Goal: Task Accomplishment & Management: Manage account settings

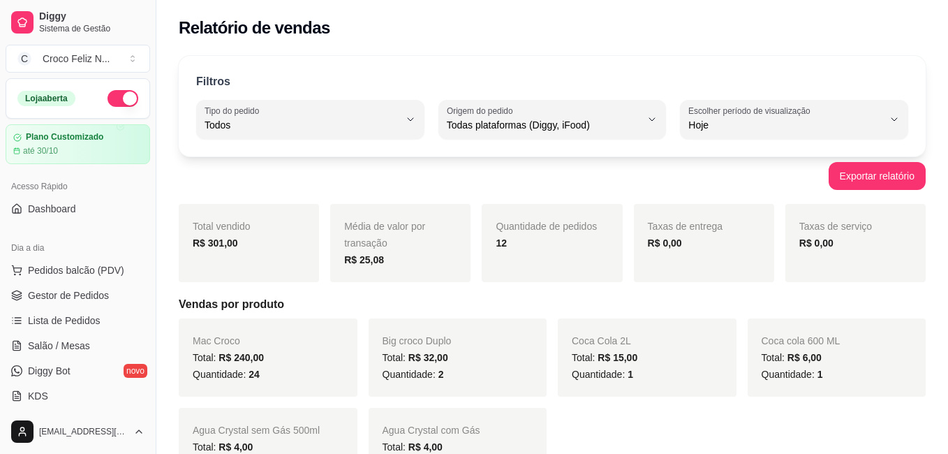
select select "ALL"
select select "0"
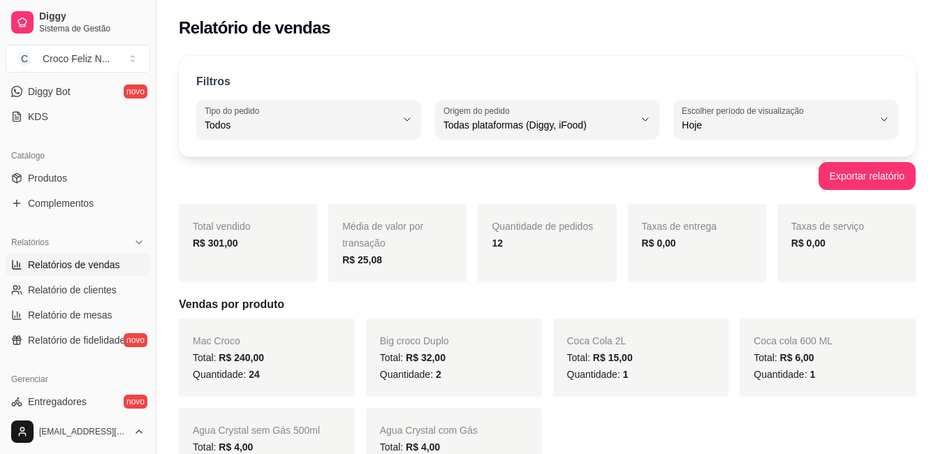
click at [797, 103] on button "Escolher período de visualização Hoje" at bounding box center [785, 119] width 225 height 39
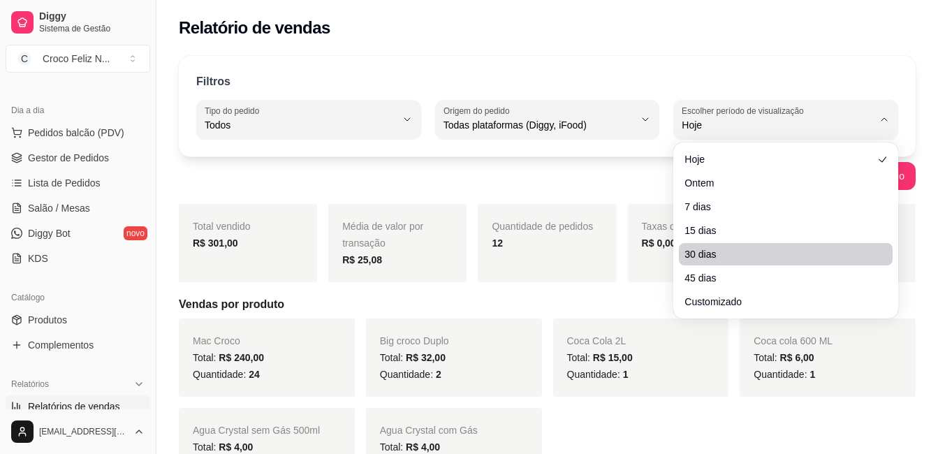
scroll to position [0, 0]
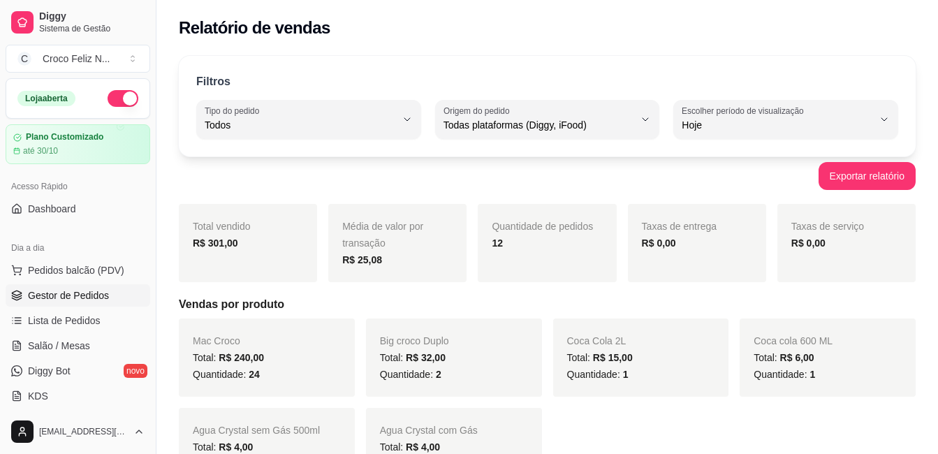
drag, startPoint x: 92, startPoint y: 316, endPoint x: 96, endPoint y: 291, distance: 25.4
click at [92, 316] on span "Lista de Pedidos" at bounding box center [64, 321] width 73 height 14
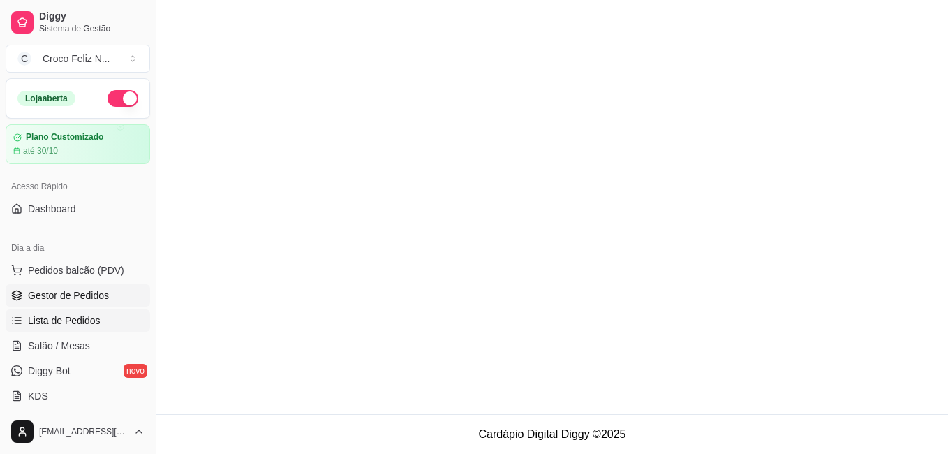
click at [96, 291] on span "Gestor de Pedidos" at bounding box center [68, 295] width 81 height 14
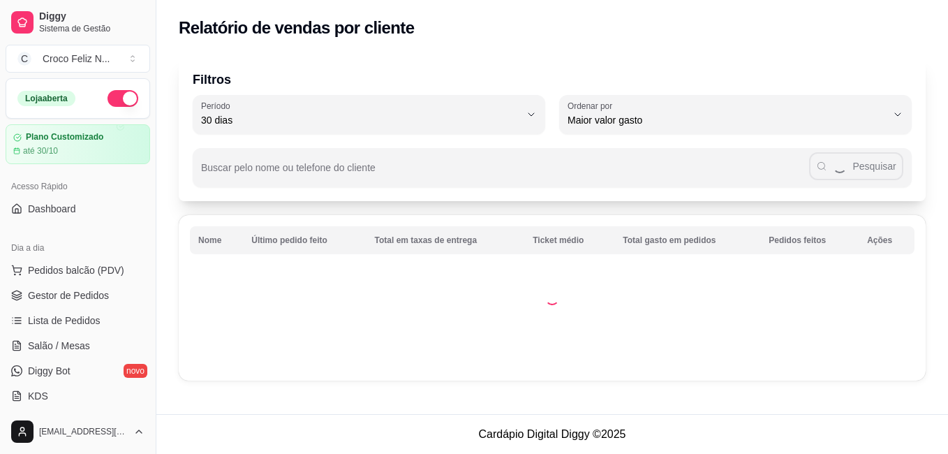
select select "30"
select select "HIGHEST_TOTAL_SPENT_WITH_ORDERS"
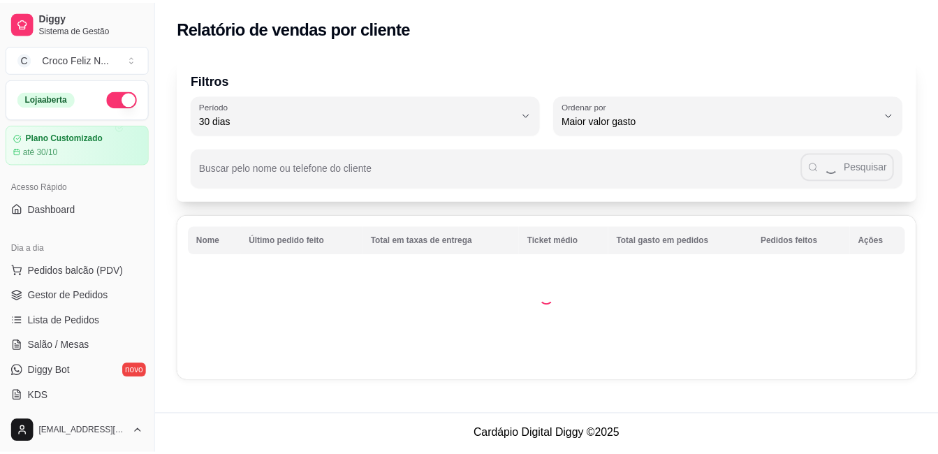
scroll to position [411, 0]
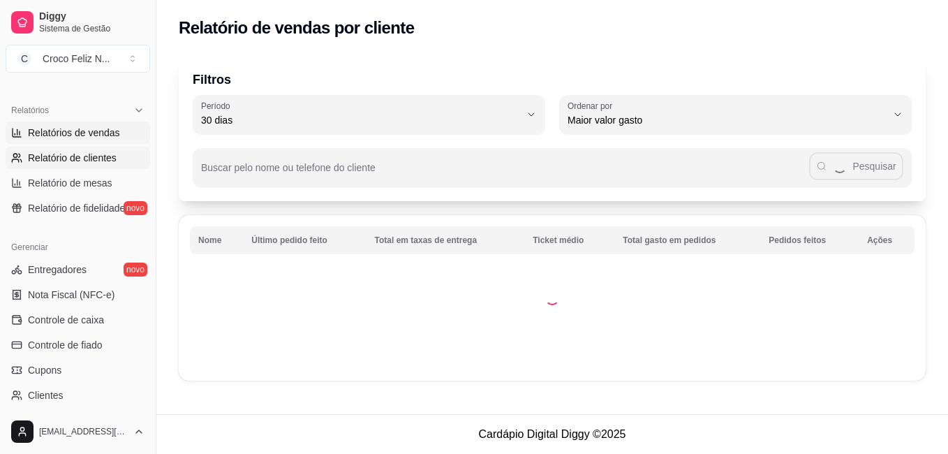
click at [98, 137] on span "Relatórios de vendas" at bounding box center [74, 133] width 92 height 14
select select "ALL"
select select "0"
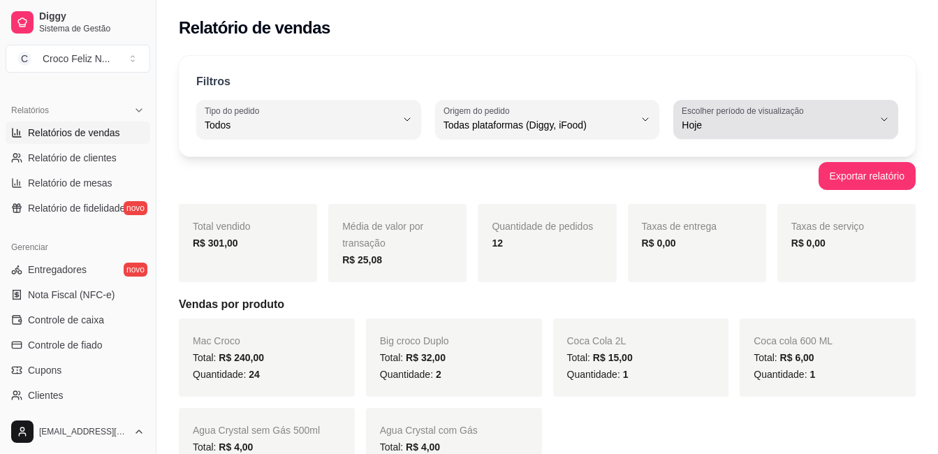
click at [728, 118] on span "Hoje" at bounding box center [777, 125] width 191 height 14
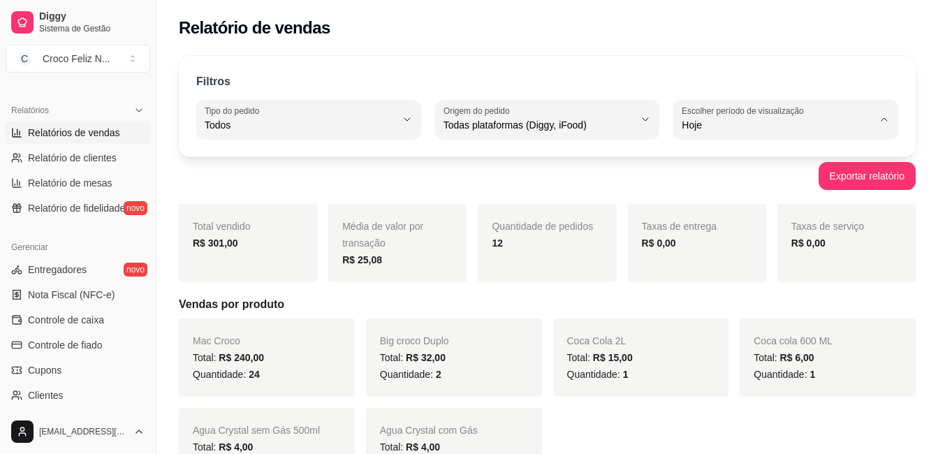
click at [716, 296] on span "Customizado" at bounding box center [778, 294] width 181 height 13
type input "-1"
select select "-1"
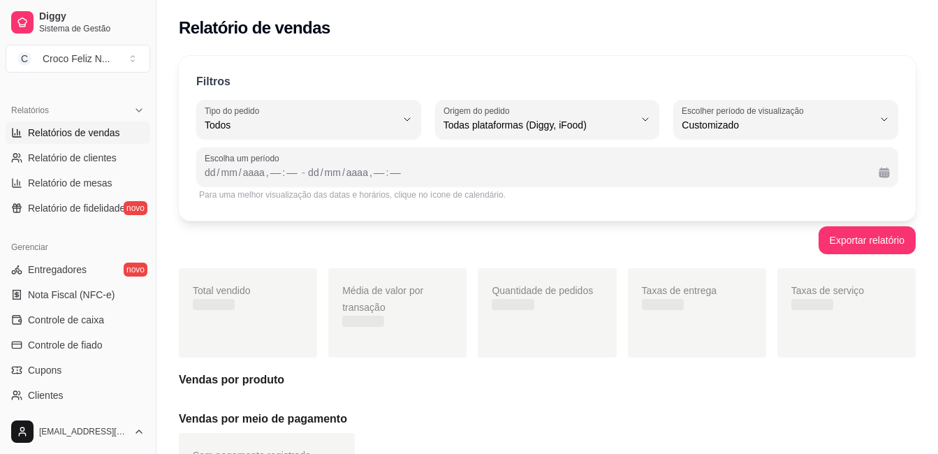
scroll to position [13, 0]
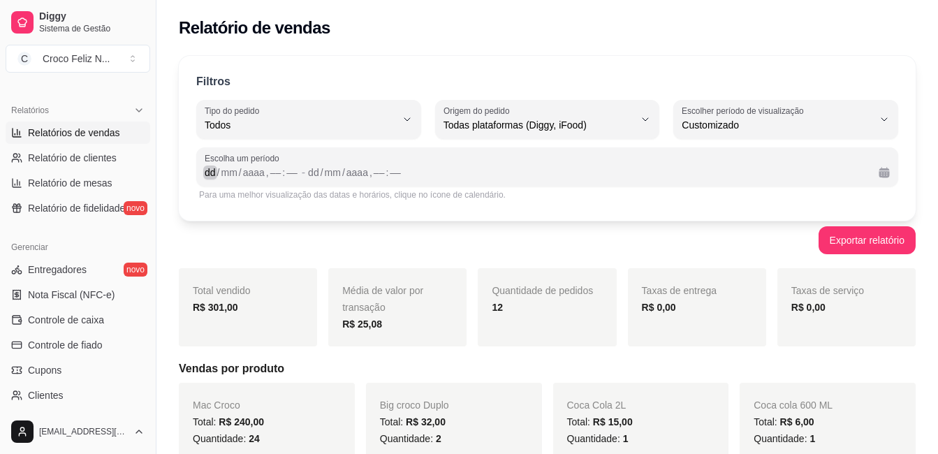
click at [214, 172] on div "dd" at bounding box center [210, 172] width 14 height 14
click at [273, 172] on div "15" at bounding box center [270, 172] width 14 height 14
click at [364, 171] on div "2" at bounding box center [365, 172] width 8 height 14
click at [366, 168] on div "23" at bounding box center [368, 172] width 14 height 14
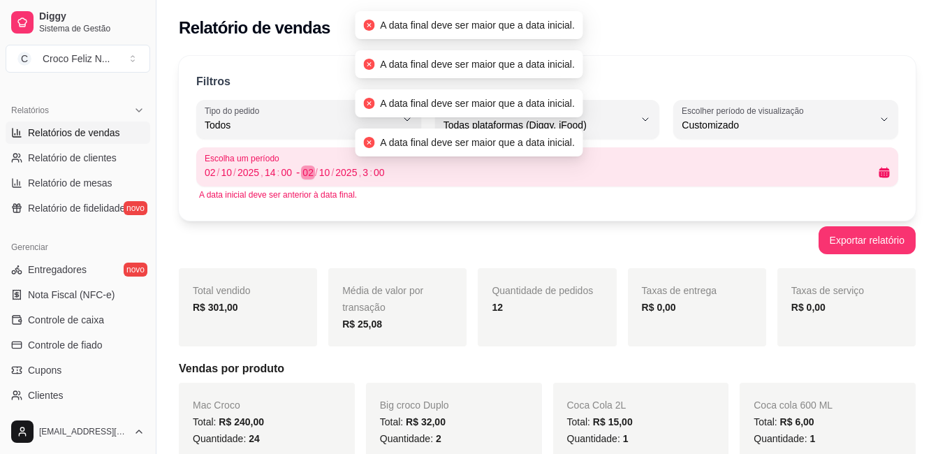
click at [302, 174] on div "02" at bounding box center [308, 172] width 14 height 14
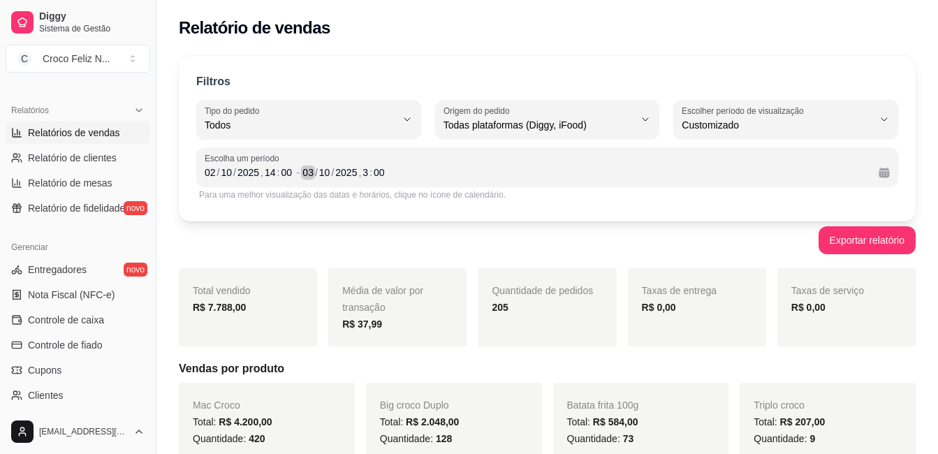
click at [309, 175] on div "03" at bounding box center [308, 172] width 14 height 14
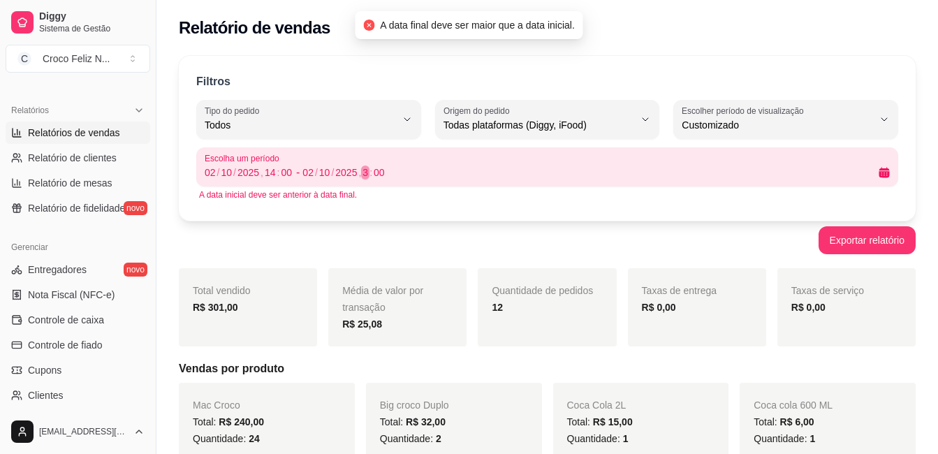
click at [367, 175] on div "3" at bounding box center [365, 172] width 8 height 14
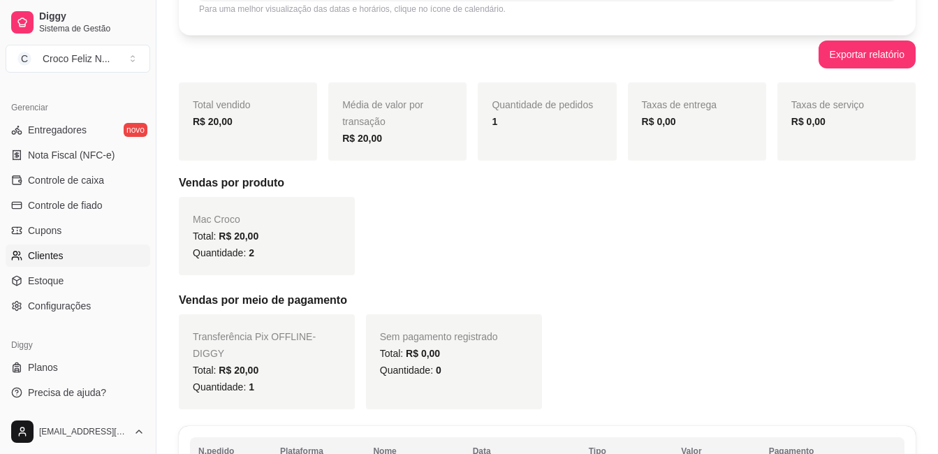
scroll to position [279, 0]
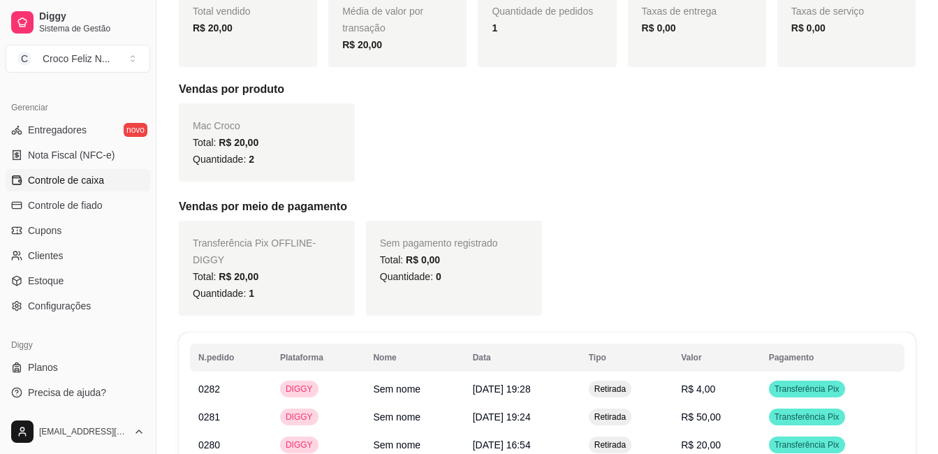
click at [86, 185] on span "Controle de caixa" at bounding box center [66, 180] width 76 height 14
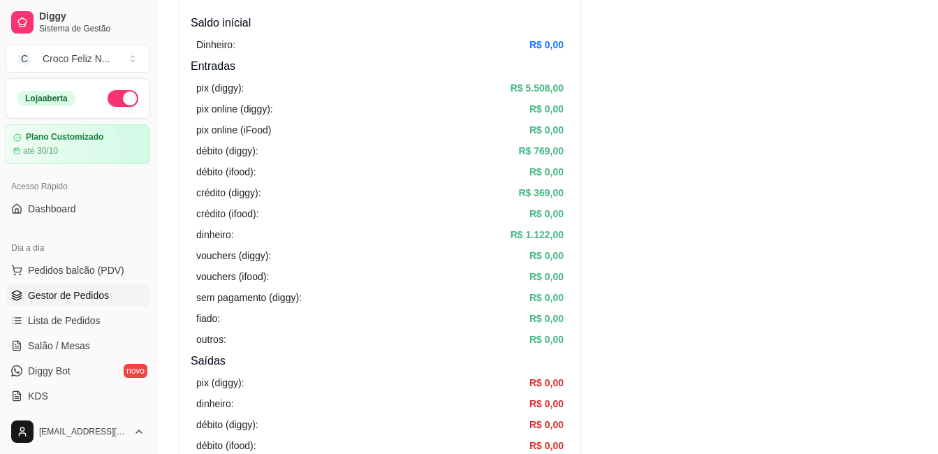
click at [92, 292] on span "Gestor de Pedidos" at bounding box center [68, 295] width 81 height 14
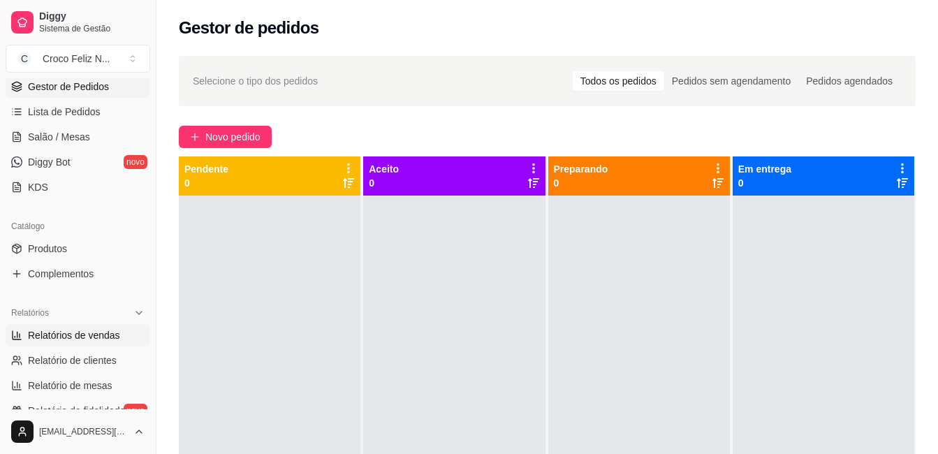
scroll to position [209, 0]
click at [100, 333] on span "Relatórios de vendas" at bounding box center [74, 334] width 92 height 14
select select "ALL"
select select "0"
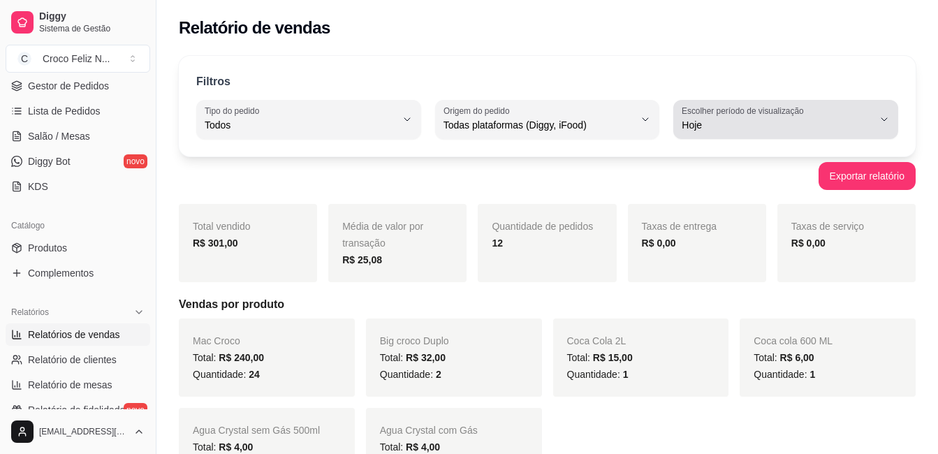
click at [703, 127] on span "Hoje" at bounding box center [777, 125] width 191 height 14
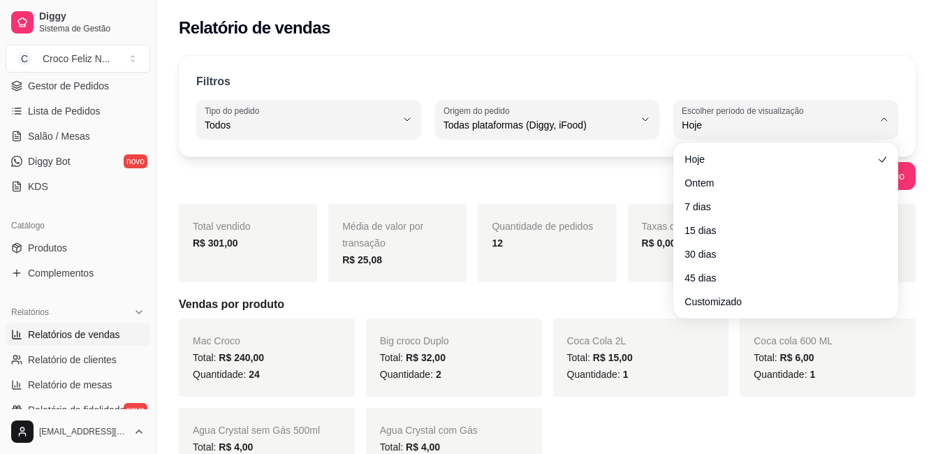
click at [712, 290] on ul "Hoje Ontem 7 dias 15 dias 30 dias 45 dias Customizado" at bounding box center [786, 230] width 214 height 165
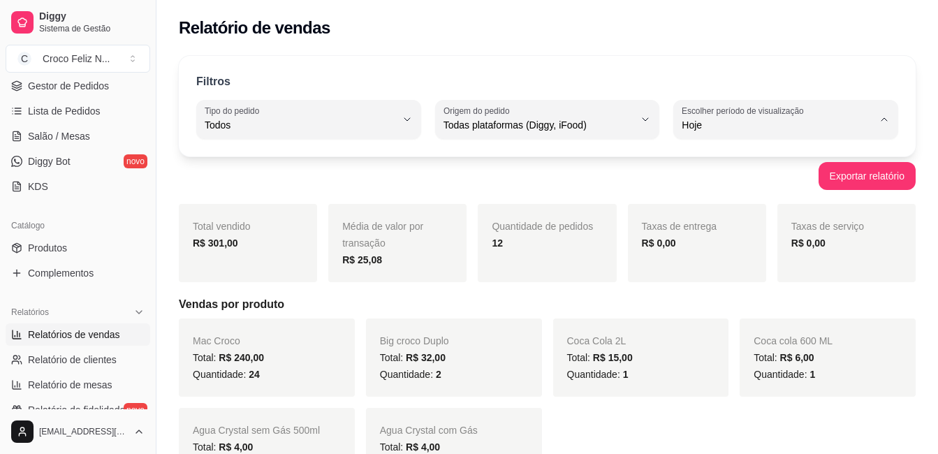
click at [716, 300] on span "Customizado" at bounding box center [778, 294] width 181 height 13
type input "-1"
select select "-1"
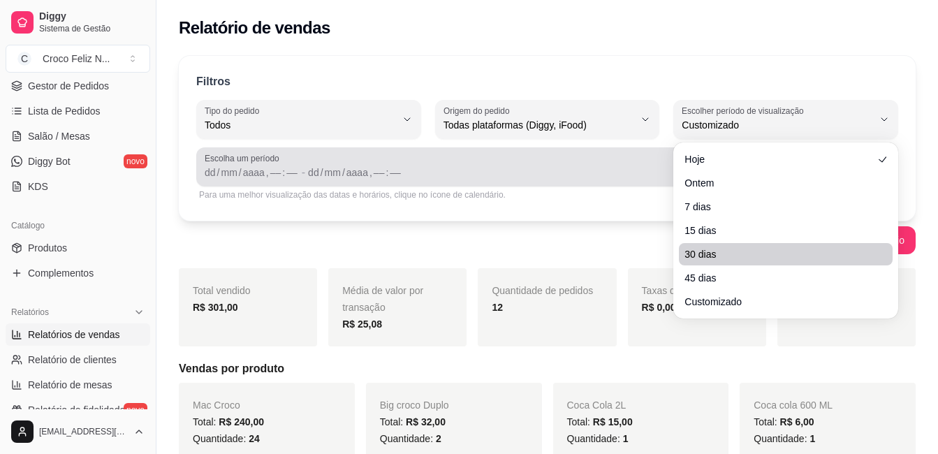
scroll to position [13, 0]
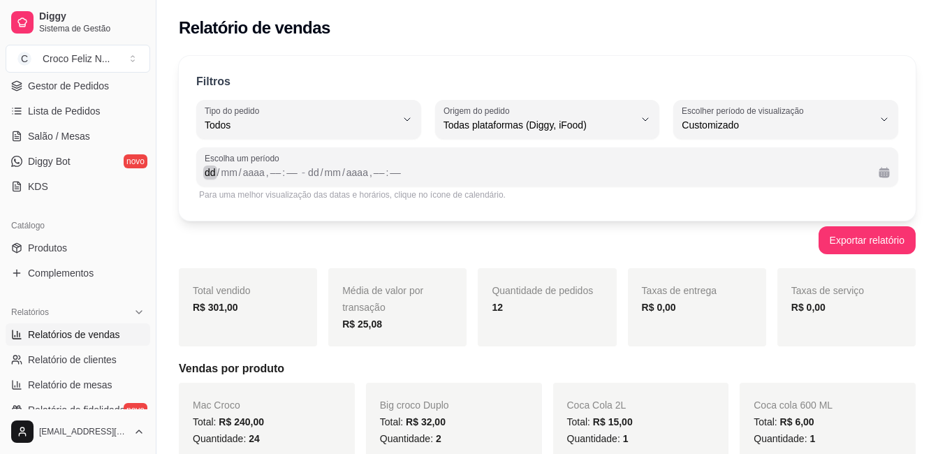
click at [209, 181] on div "Escolha um período dd / mm / aaaa , –– : –– - dd / mm / aaaa , –– : ––" at bounding box center [547, 166] width 702 height 39
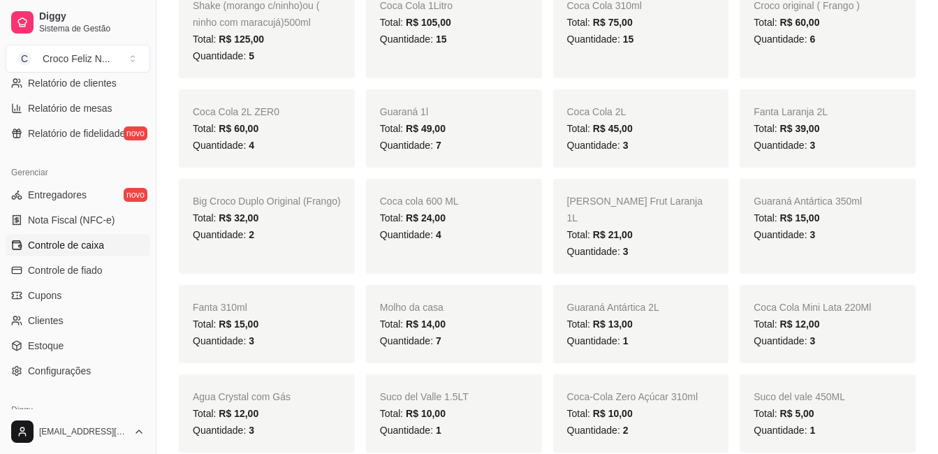
scroll to position [489, 0]
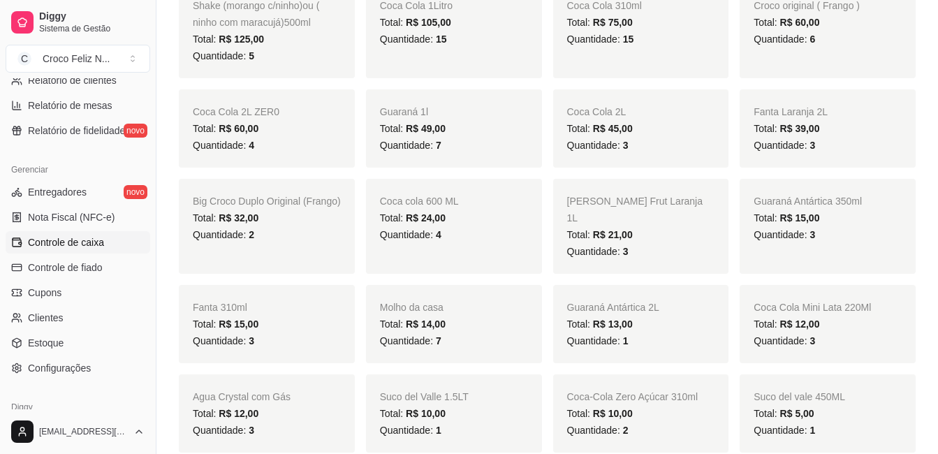
click at [66, 241] on span "Controle de caixa" at bounding box center [66, 242] width 76 height 14
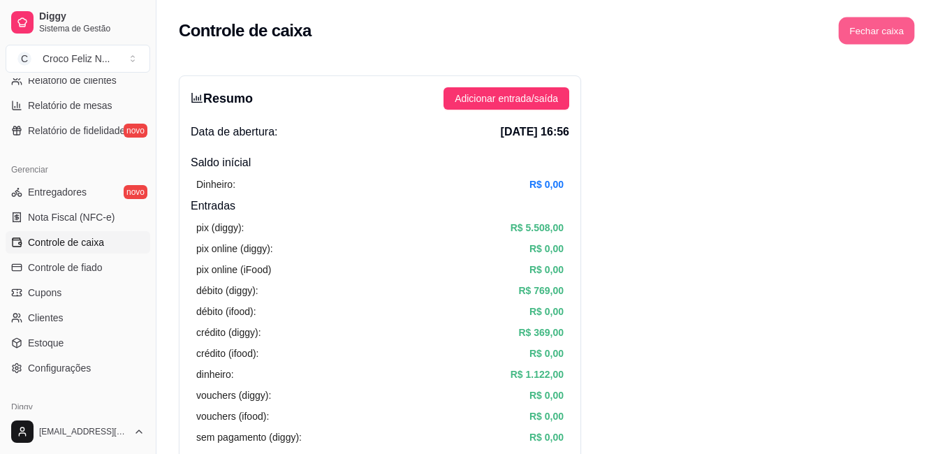
click at [898, 33] on button "Fechar caixa" at bounding box center [877, 30] width 76 height 27
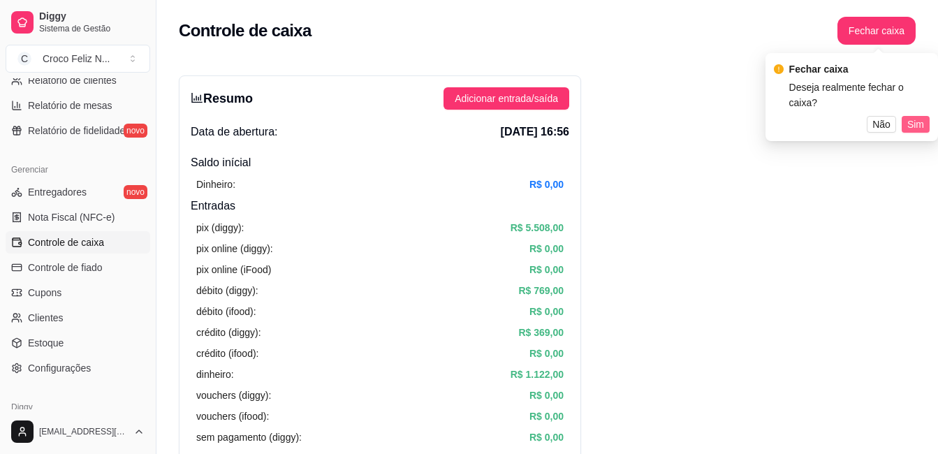
click at [912, 117] on span "Sim" at bounding box center [915, 124] width 17 height 15
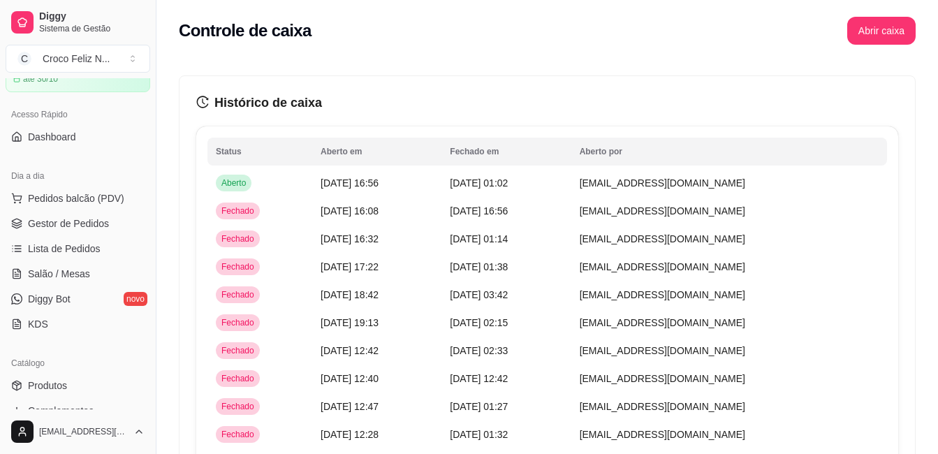
scroll to position [70, 0]
click at [65, 251] on span "Lista de Pedidos" at bounding box center [64, 251] width 73 height 14
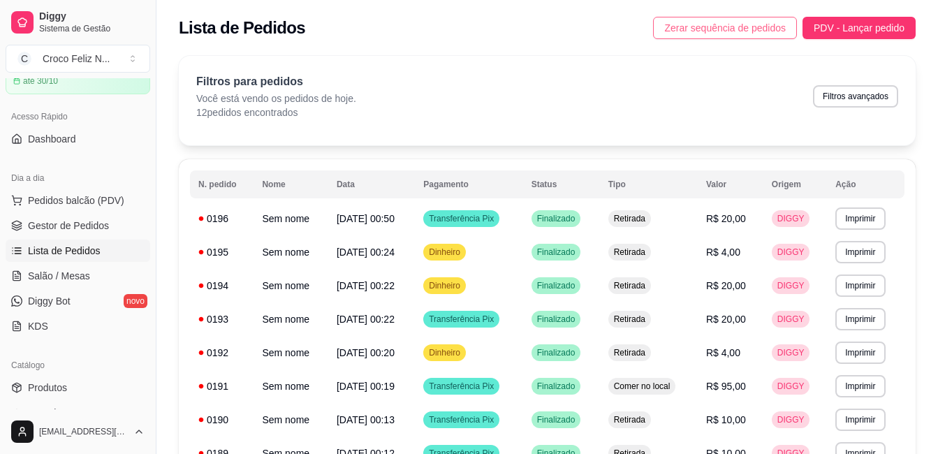
click at [764, 27] on span "Zerar sequência de pedidos" at bounding box center [724, 27] width 121 height 15
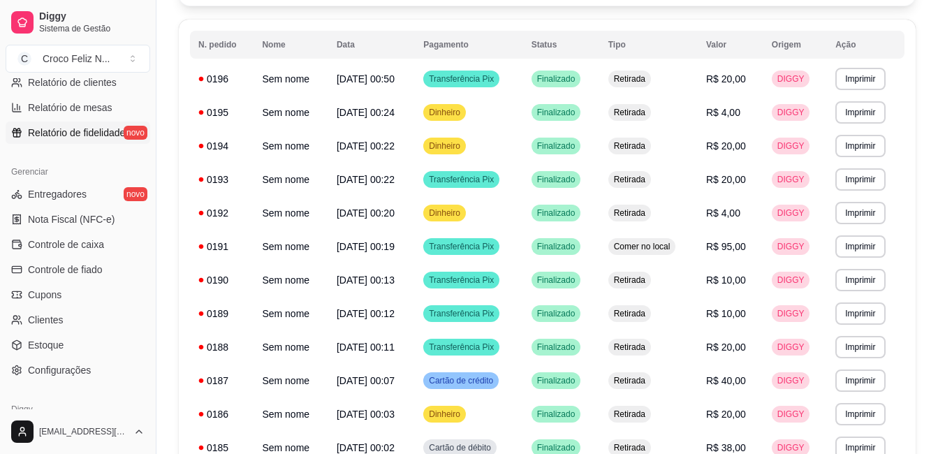
scroll to position [489, 0]
click at [61, 244] on span "Controle de caixa" at bounding box center [66, 242] width 76 height 14
